Goal: Navigation & Orientation: Find specific page/section

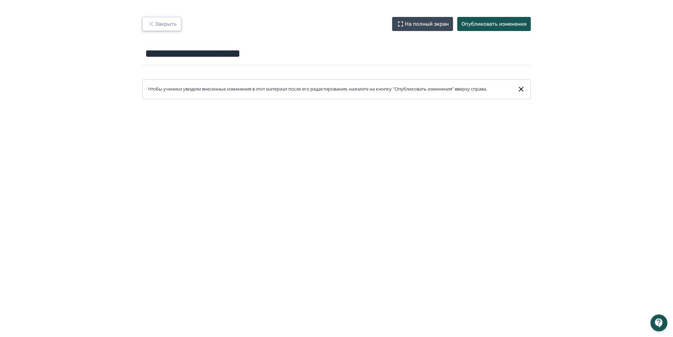
click at [163, 25] on button "Закрыть" at bounding box center [161, 24] width 39 height 14
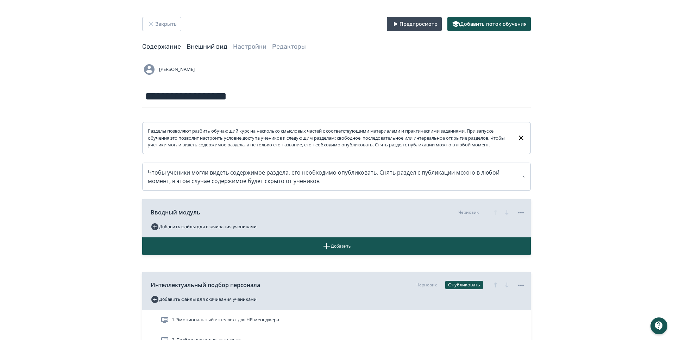
click at [206, 49] on link "Внешний вид" at bounding box center [207, 47] width 41 height 8
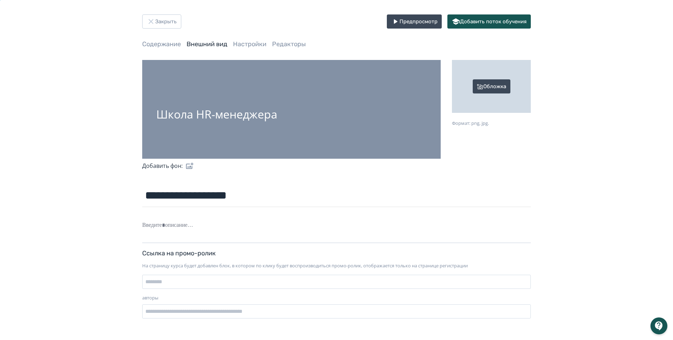
scroll to position [4, 0]
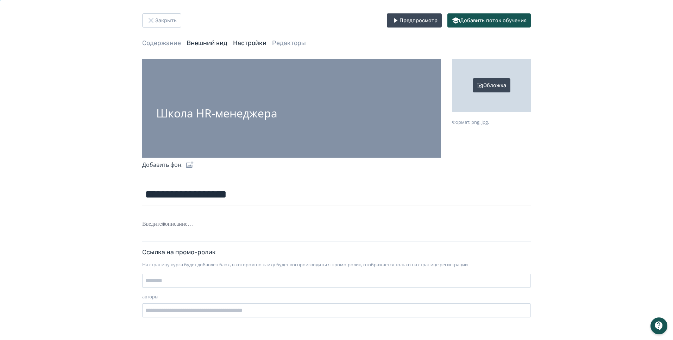
click at [258, 45] on link "Настройки" at bounding box center [249, 43] width 33 height 8
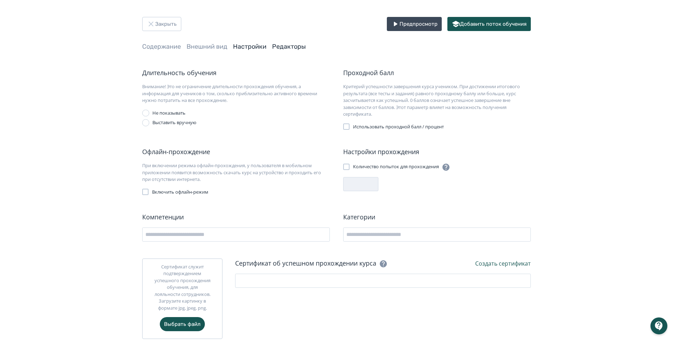
click at [285, 45] on link "Редакторы" at bounding box center [289, 47] width 34 height 8
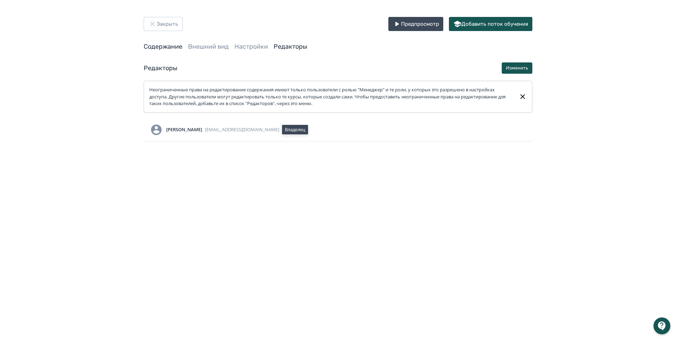
click at [153, 46] on link "Содержание" at bounding box center [163, 47] width 39 height 8
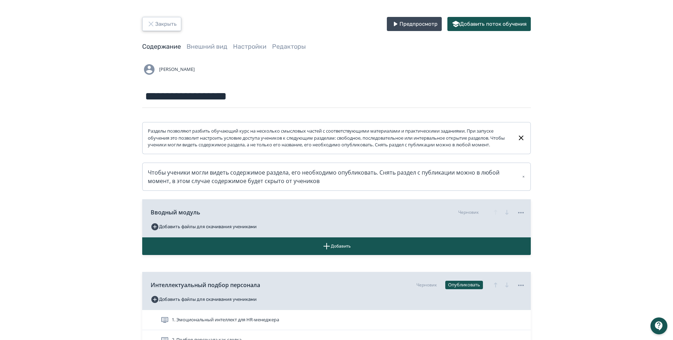
click at [168, 27] on button "Закрыть" at bounding box center [161, 24] width 39 height 14
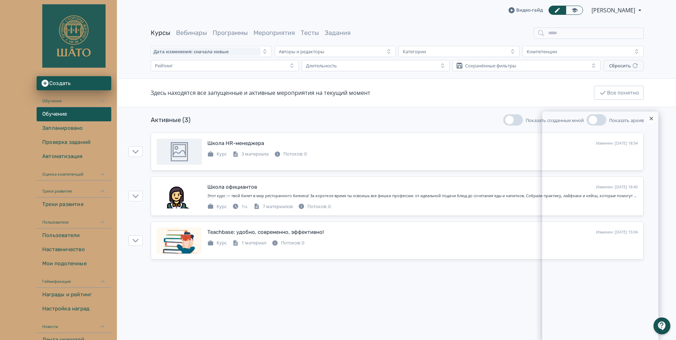
click at [653, 118] on icon at bounding box center [651, 118] width 3 height 3
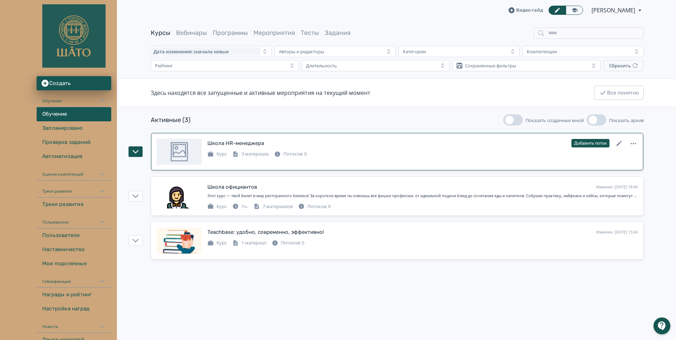
click at [254, 154] on div "3 материала" at bounding box center [250, 153] width 36 height 7
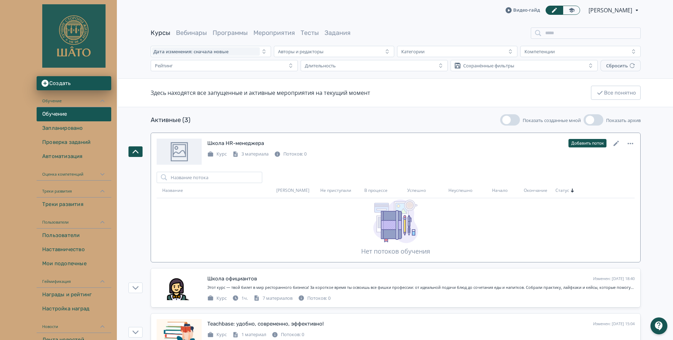
click at [254, 154] on div "3 материала" at bounding box center [250, 153] width 36 height 7
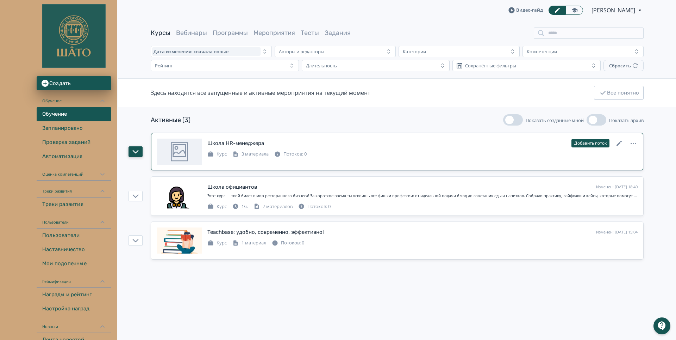
click at [133, 153] on icon "button" at bounding box center [135, 151] width 6 height 6
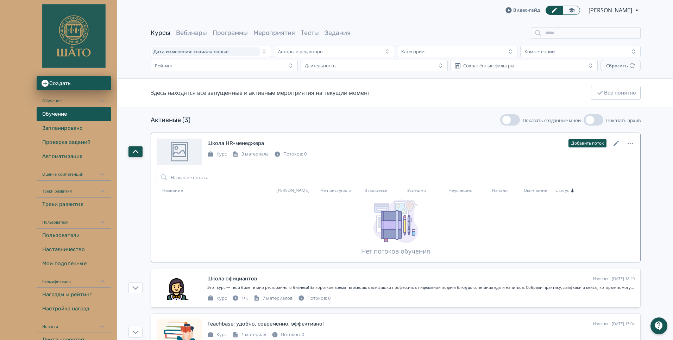
click at [133, 153] on icon "button" at bounding box center [136, 152] width 6 height 4
